Goal: Task Accomplishment & Management: Use online tool/utility

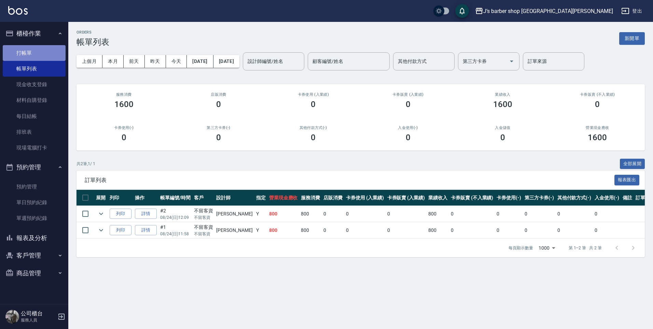
click at [26, 55] on link "打帳單" at bounding box center [34, 53] width 63 height 16
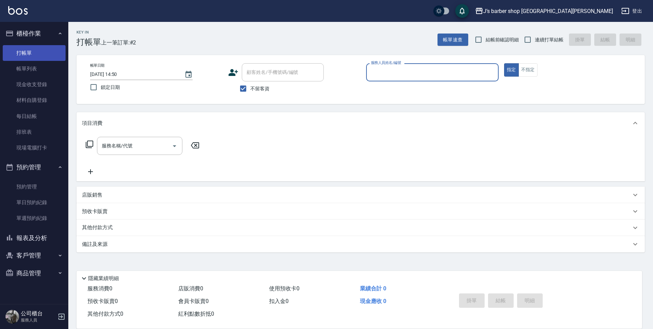
click at [38, 58] on link "打帳單" at bounding box center [34, 53] width 63 height 16
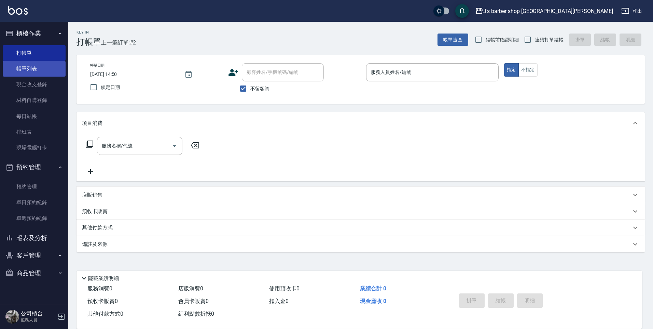
click at [36, 63] on link "帳單列表" at bounding box center [34, 69] width 63 height 16
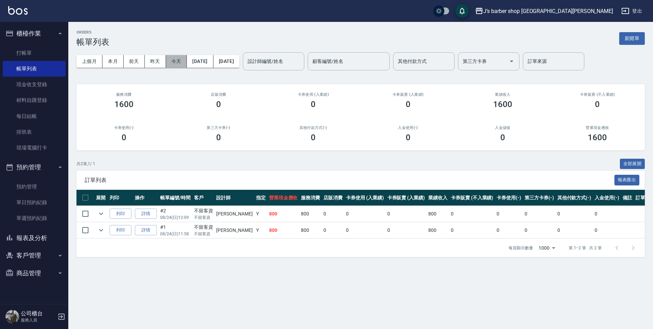
click at [172, 62] on button "今天" at bounding box center [176, 61] width 21 height 13
click at [52, 52] on link "打帳單" at bounding box center [34, 53] width 63 height 16
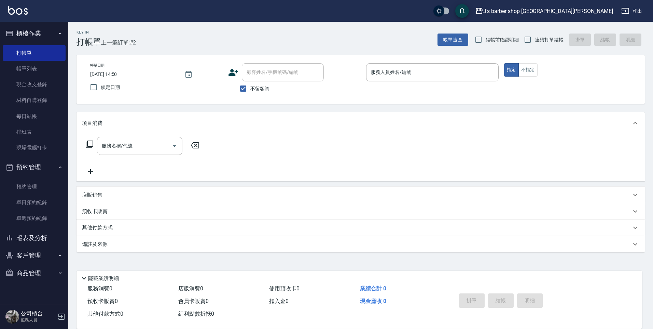
click at [396, 83] on p at bounding box center [432, 84] width 133 height 7
click at [400, 80] on div "服務人員姓名/編號" at bounding box center [432, 72] width 133 height 18
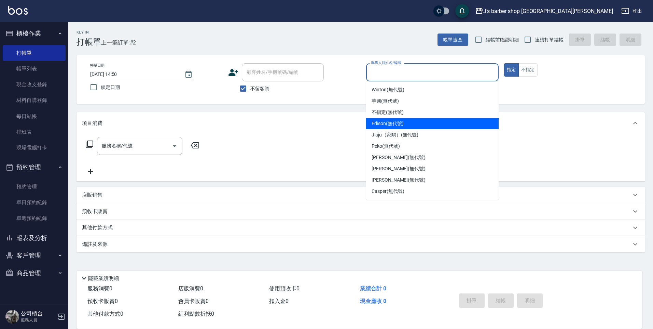
click at [400, 127] on div "Edison (無代號)" at bounding box center [432, 123] width 133 height 11
type input "Edison(無代號)"
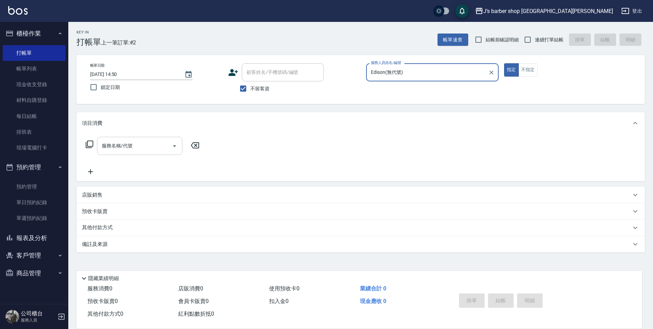
click at [165, 143] on input "服務名稱/代號" at bounding box center [134, 146] width 69 height 12
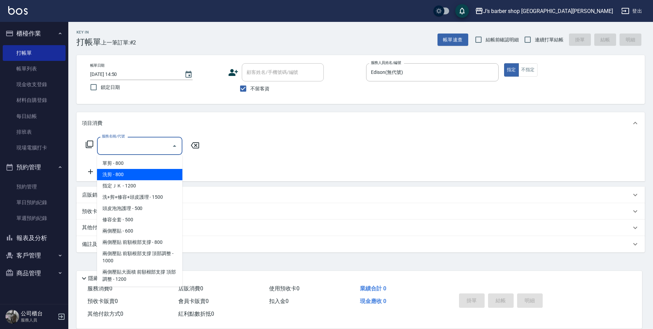
click at [151, 175] on span "洗剪 - 800" at bounding box center [139, 174] width 85 height 11
type input "洗剪(101)"
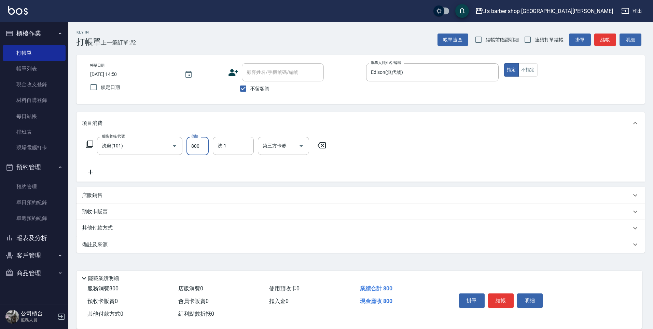
click at [199, 151] on input "800" at bounding box center [198, 146] width 22 height 18
type input "600"
click at [499, 303] on button "結帳" at bounding box center [501, 300] width 26 height 14
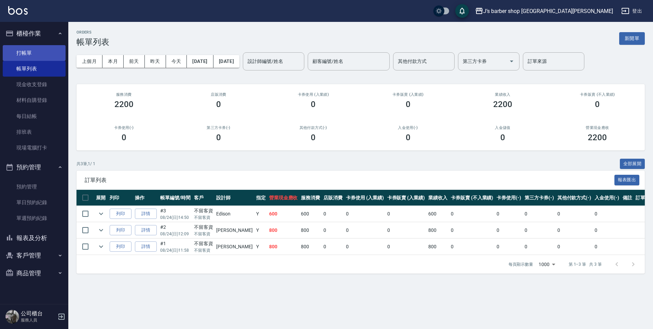
click at [29, 57] on link "打帳單" at bounding box center [34, 53] width 63 height 16
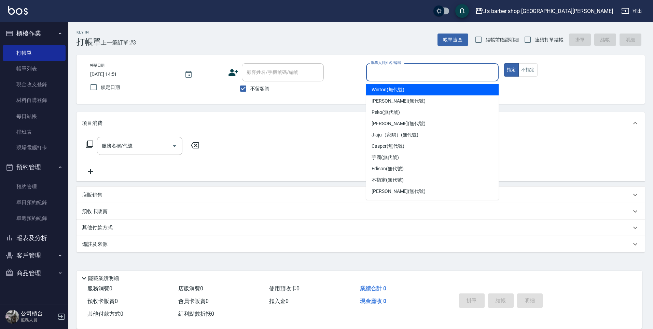
click at [401, 74] on input "服務人員姓名/編號" at bounding box center [432, 72] width 126 height 12
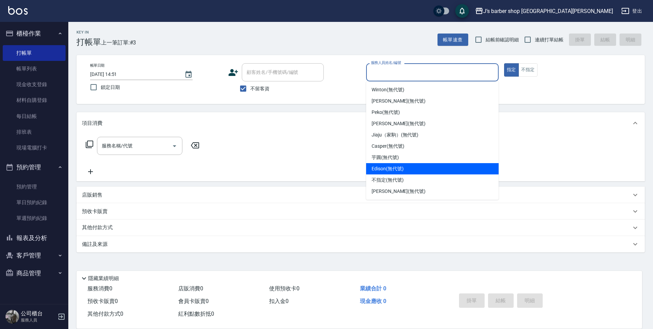
click at [392, 172] on div "Edison (無代號)" at bounding box center [432, 168] width 133 height 11
type input "Edison(無代號)"
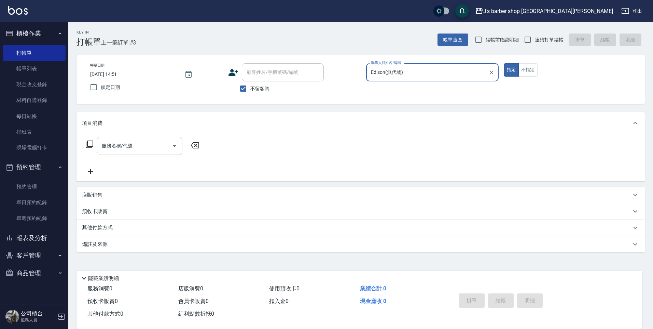
click at [165, 146] on input "服務名稱/代號" at bounding box center [134, 146] width 69 height 12
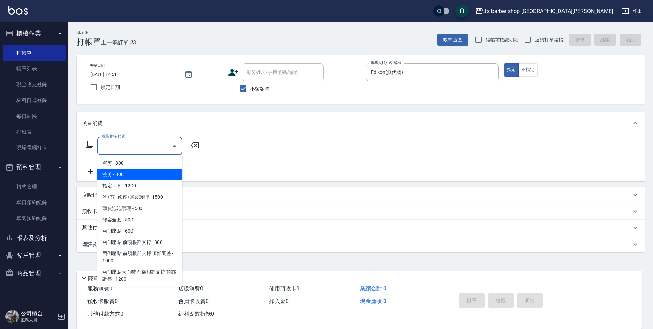
click at [144, 173] on span "洗剪 - 800" at bounding box center [139, 174] width 85 height 11
type input "洗剪(101)"
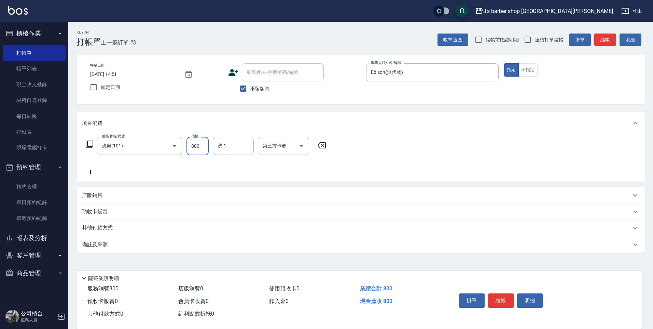
click at [192, 152] on input "800" at bounding box center [198, 146] width 22 height 18
type input "600"
click at [507, 298] on button "結帳" at bounding box center [501, 300] width 26 height 14
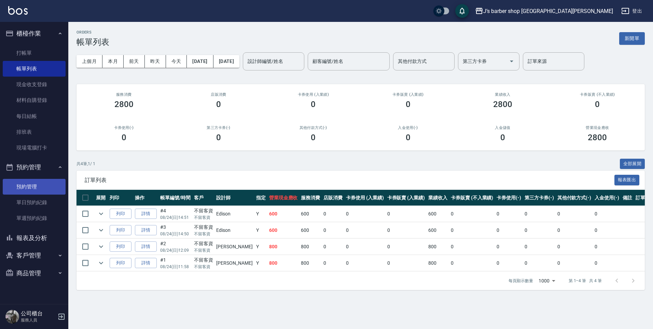
click at [50, 179] on link "預約管理" at bounding box center [34, 187] width 63 height 16
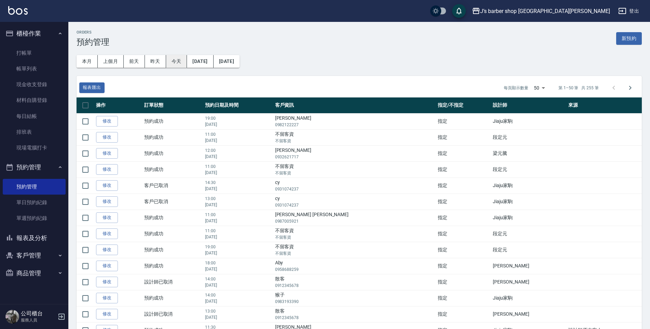
click at [173, 61] on button "今天" at bounding box center [176, 61] width 21 height 13
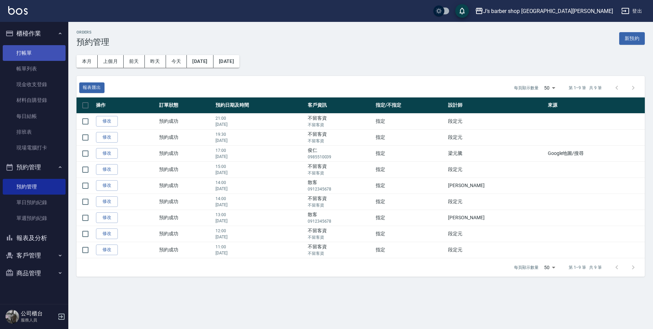
click at [39, 56] on link "打帳單" at bounding box center [34, 53] width 63 height 16
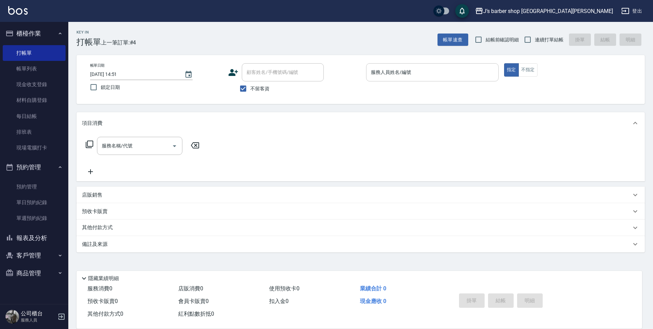
click at [377, 72] on input "服務人員姓名/編號" at bounding box center [432, 72] width 126 height 12
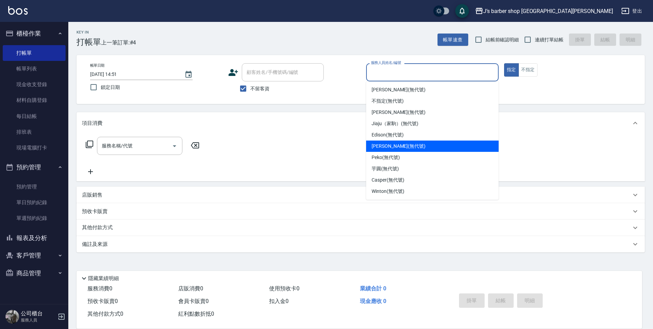
click at [394, 143] on span "[PERSON_NAME] (無代號)" at bounding box center [399, 145] width 54 height 7
type input "[PERSON_NAME](無代號)"
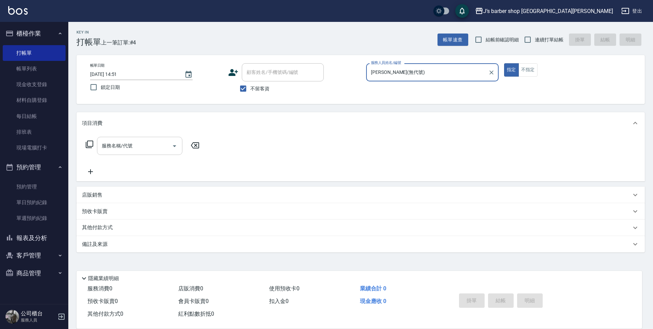
click at [155, 145] on input "服務名稱/代號" at bounding box center [134, 146] width 69 height 12
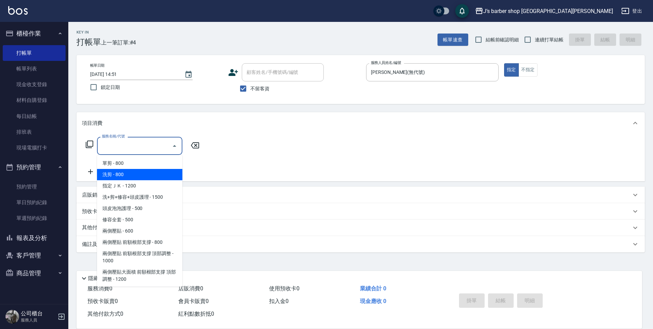
click at [158, 177] on span "洗剪 - 800" at bounding box center [139, 174] width 85 height 11
type input "洗剪(101)"
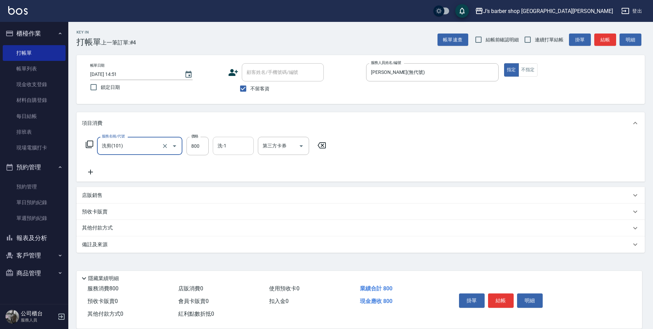
click at [226, 146] on input "洗-1" at bounding box center [233, 146] width 35 height 12
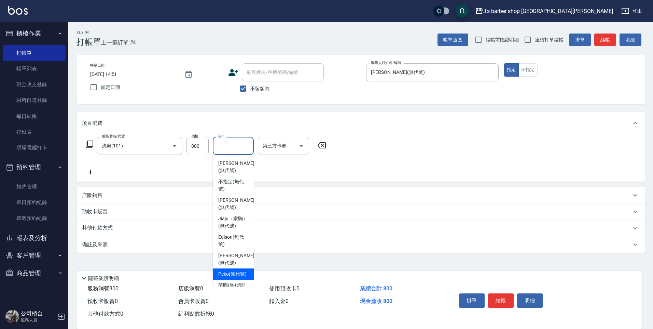
click at [239, 272] on span "Peko (無代號)" at bounding box center [232, 273] width 28 height 7
type input "Peko(無代號)"
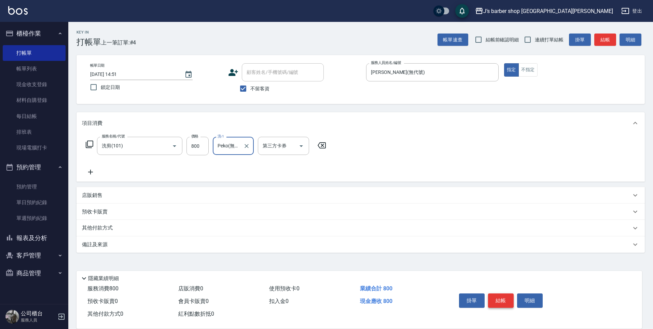
click at [503, 299] on button "結帳" at bounding box center [501, 300] width 26 height 14
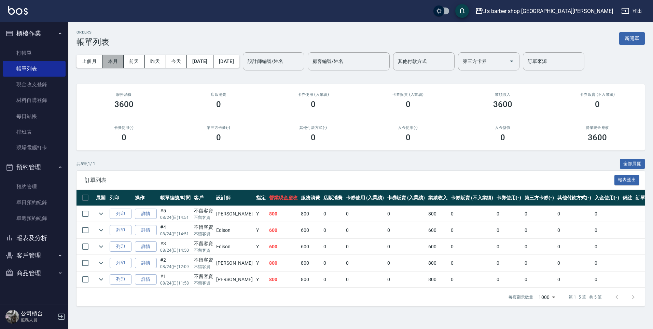
click at [119, 64] on button "本月" at bounding box center [112, 61] width 21 height 13
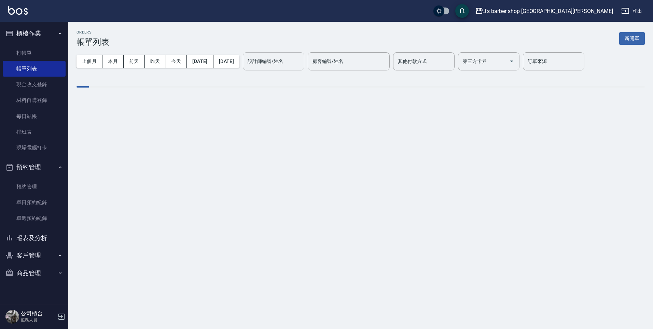
click at [278, 66] on input "設計師編號/姓名" at bounding box center [273, 61] width 55 height 12
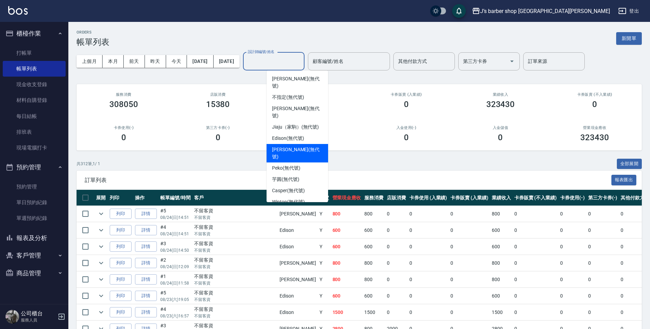
click at [280, 146] on span "[PERSON_NAME] (無代號)" at bounding box center [297, 153] width 51 height 14
type input "[PERSON_NAME](無代號)"
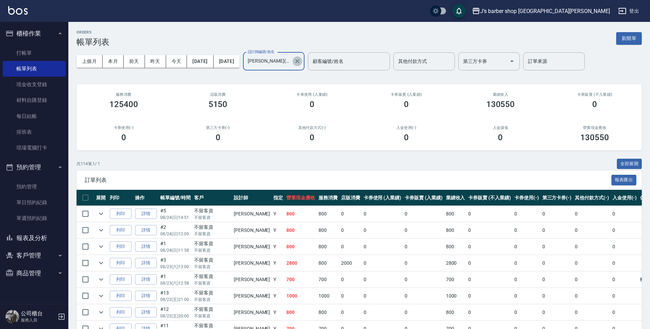
click at [299, 61] on icon "Clear" at bounding box center [297, 61] width 4 height 4
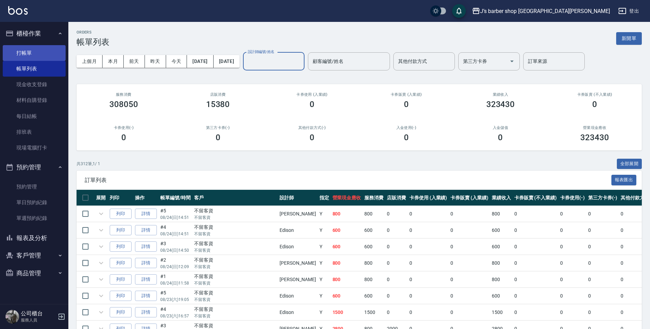
click at [37, 58] on link "打帳單" at bounding box center [34, 53] width 63 height 16
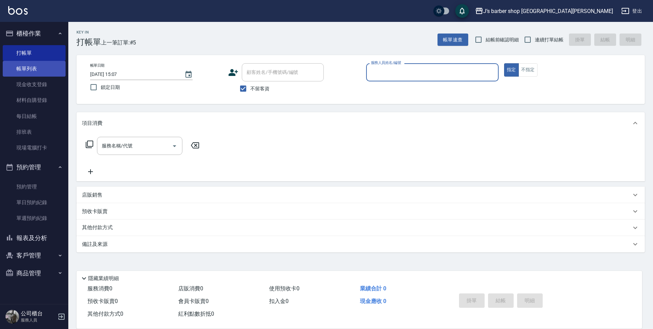
click at [28, 62] on link "帳單列表" at bounding box center [34, 69] width 63 height 16
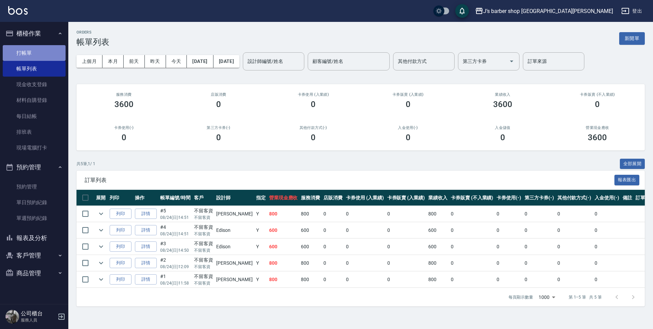
click at [30, 55] on link "打帳單" at bounding box center [34, 53] width 63 height 16
